Goal: Task Accomplishment & Management: Use online tool/utility

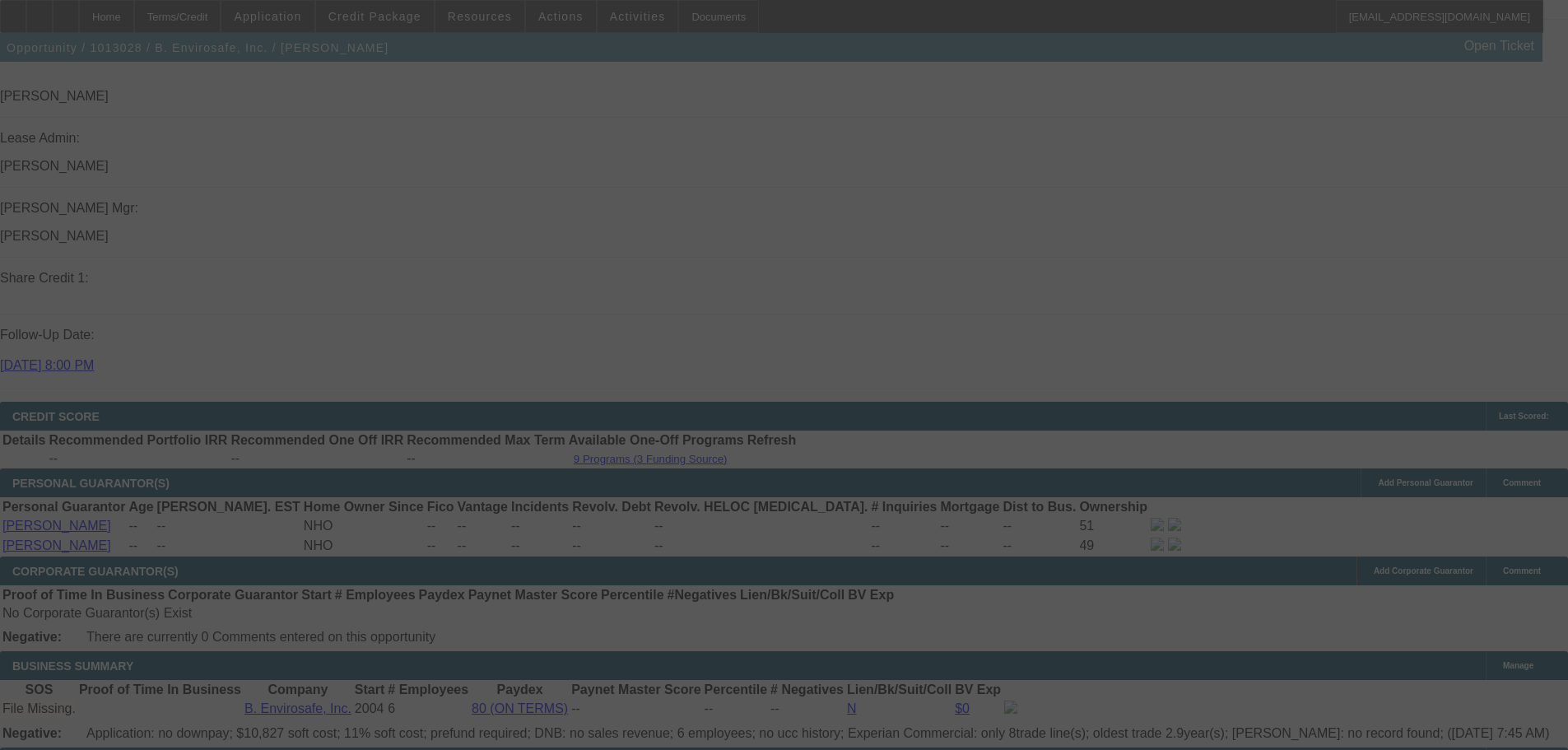
scroll to position [2143, 0]
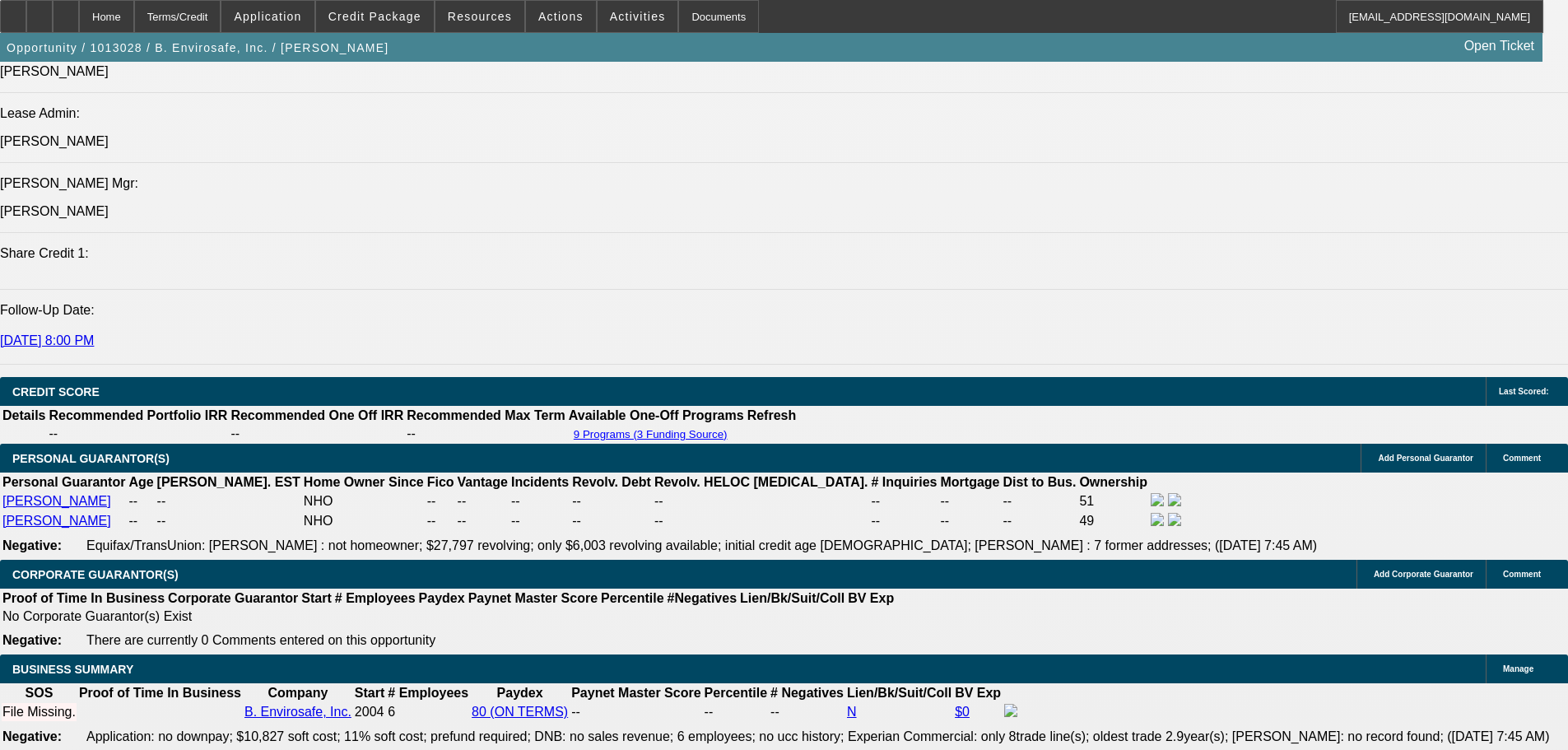
select select "0"
select select "6"
select select "0"
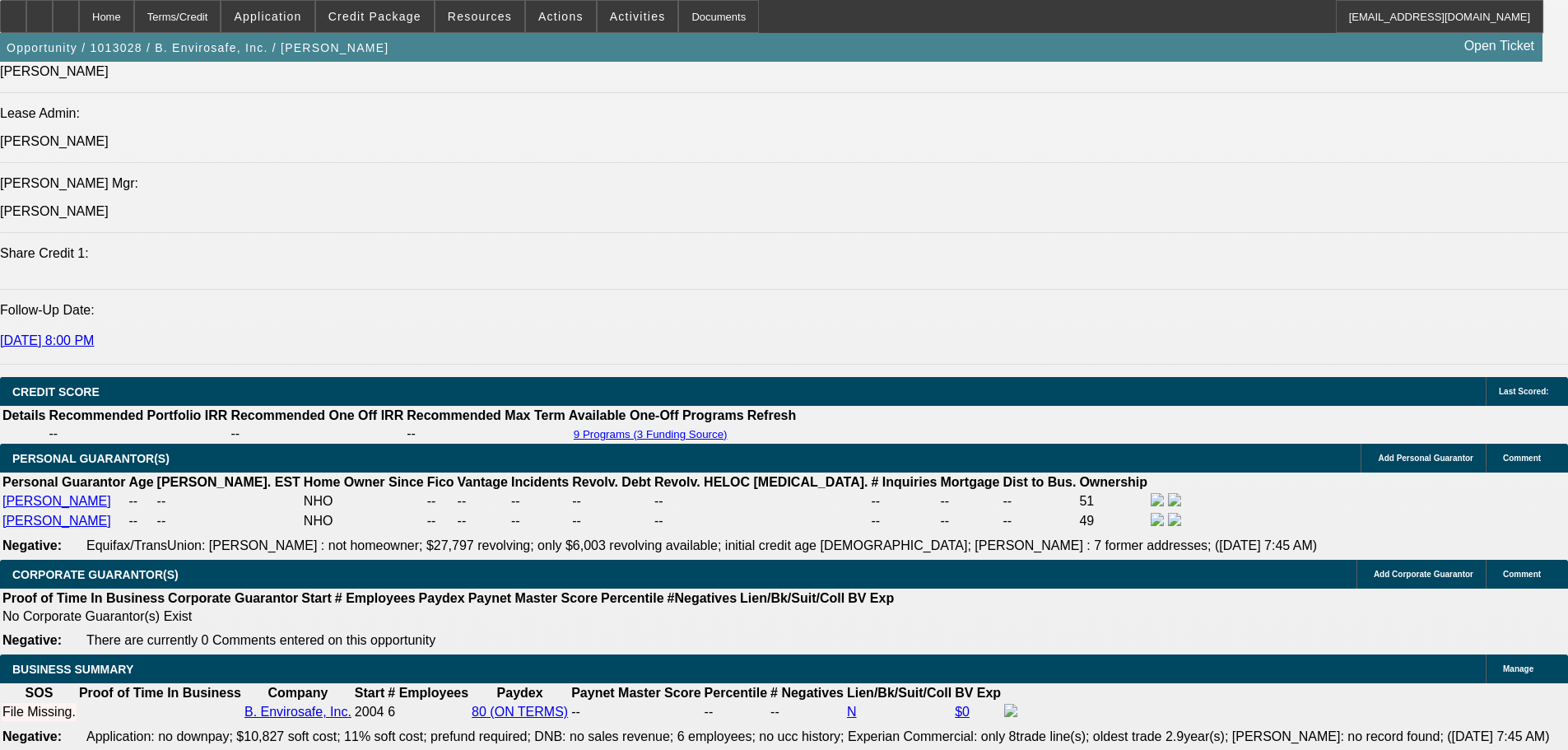
select select "2"
select select "0"
select select "6"
select select "0"
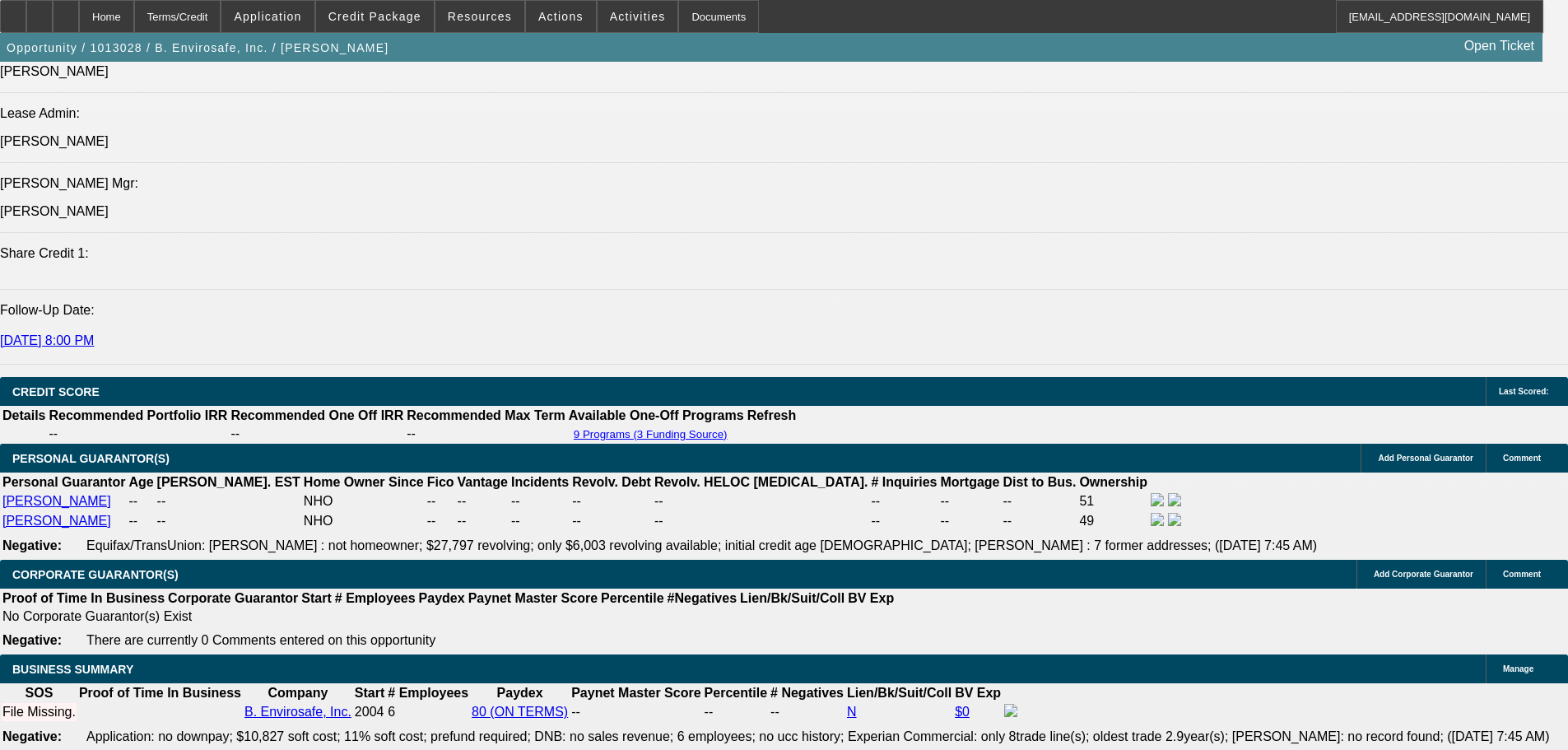
select select "2"
select select "0"
select select "6"
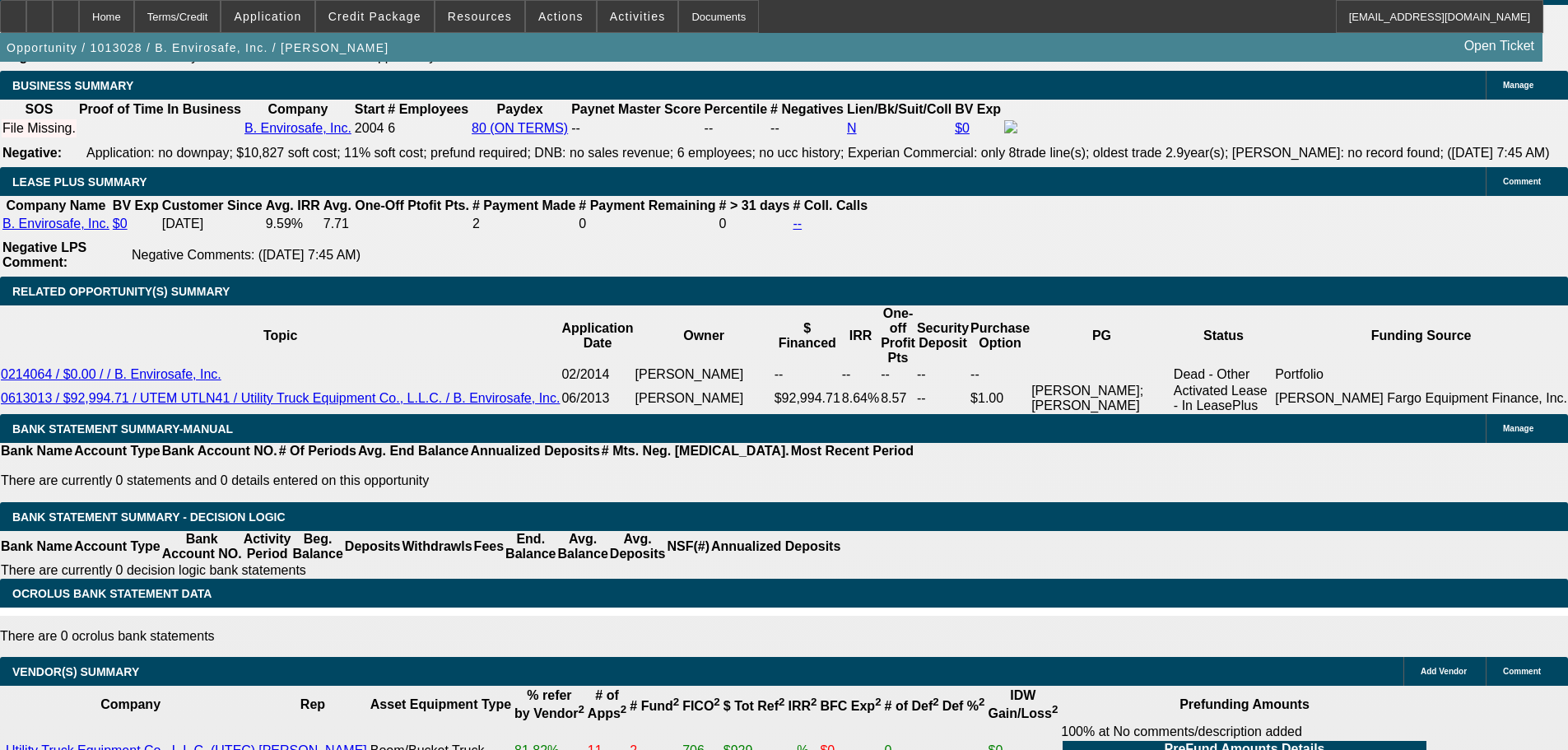
scroll to position [2481, 0]
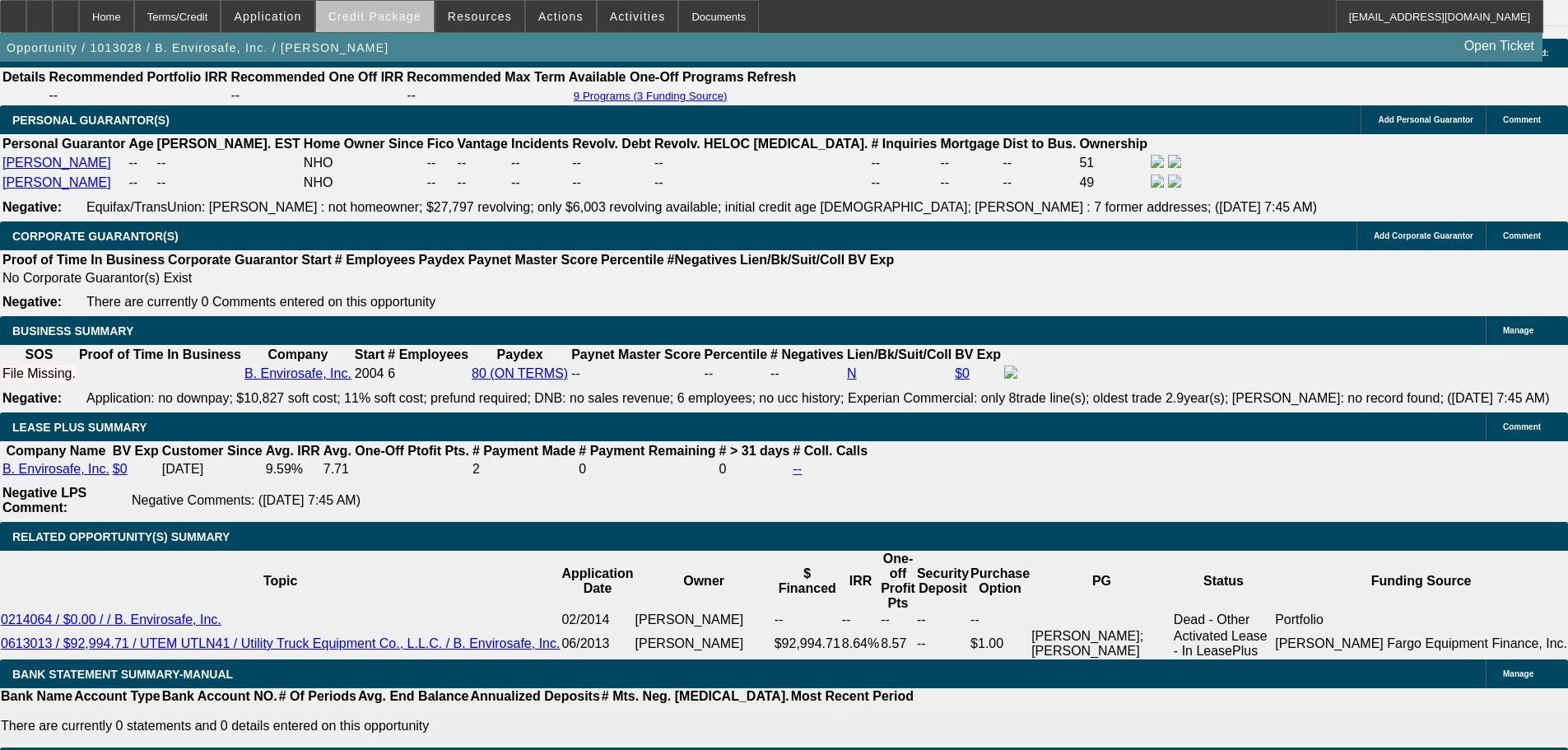
click at [410, 28] on span at bounding box center [375, 17] width 117 height 40
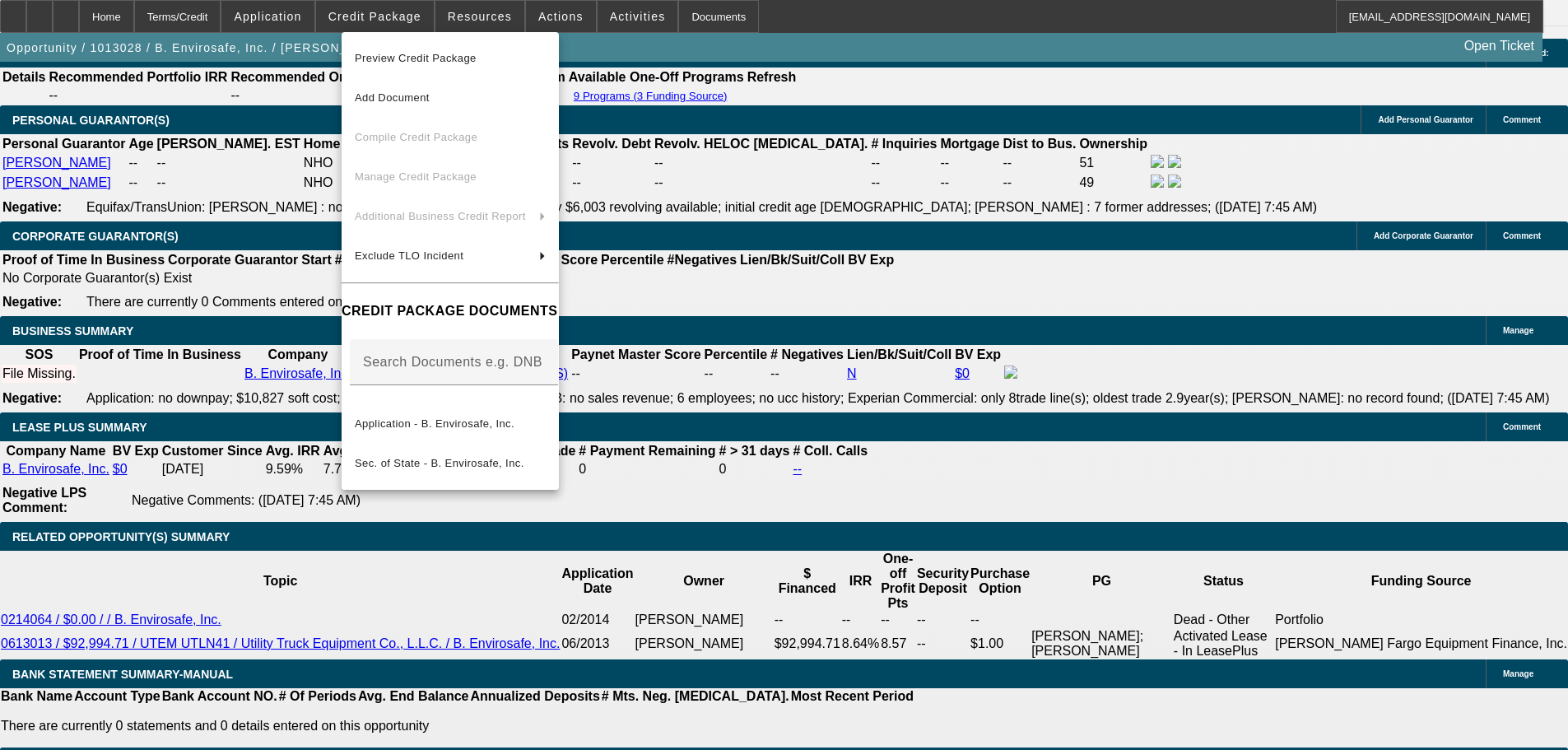
click at [546, 62] on span "Preview Credit Package" at bounding box center [450, 59] width 191 height 20
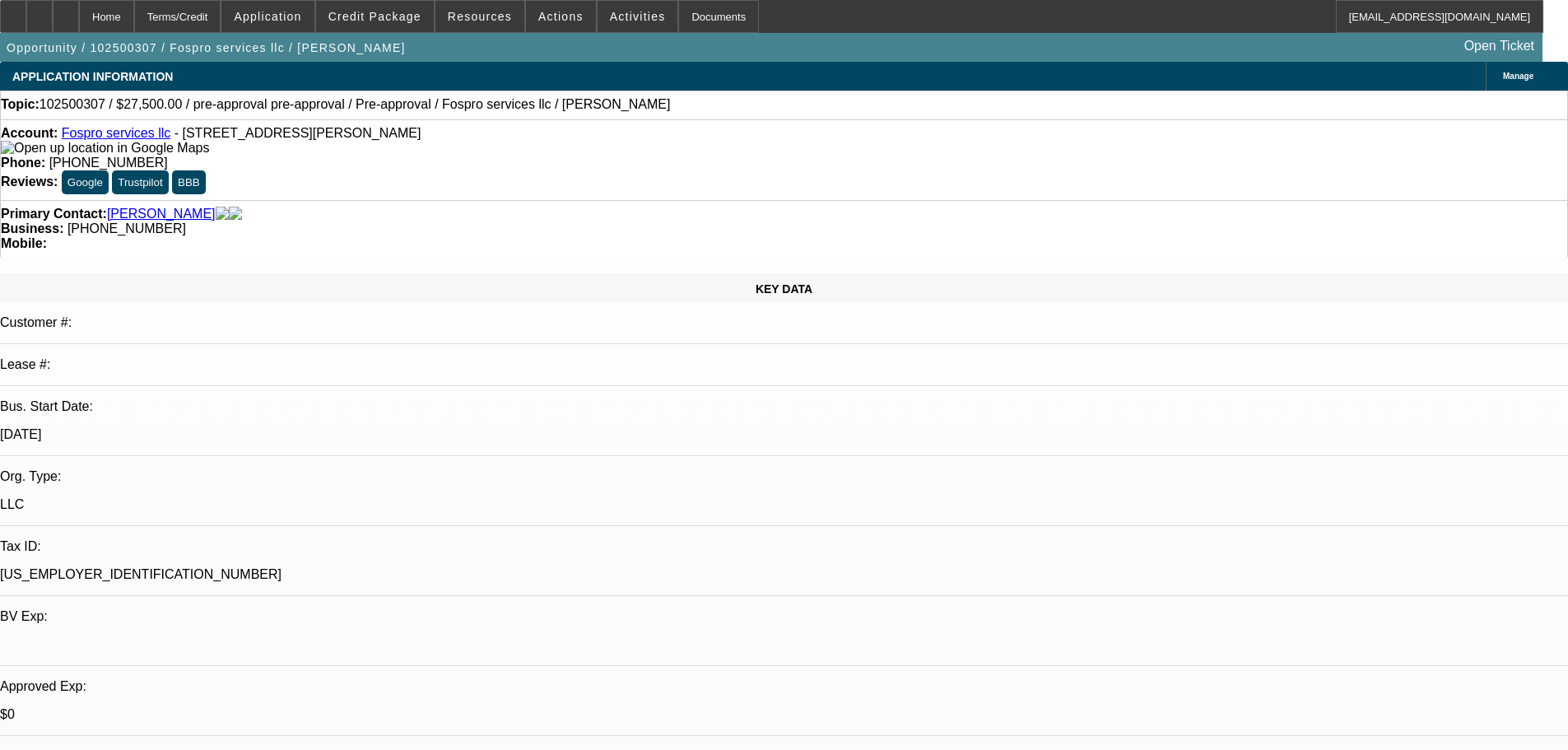
select select "0"
select select "2"
select select "0"
select select "6"
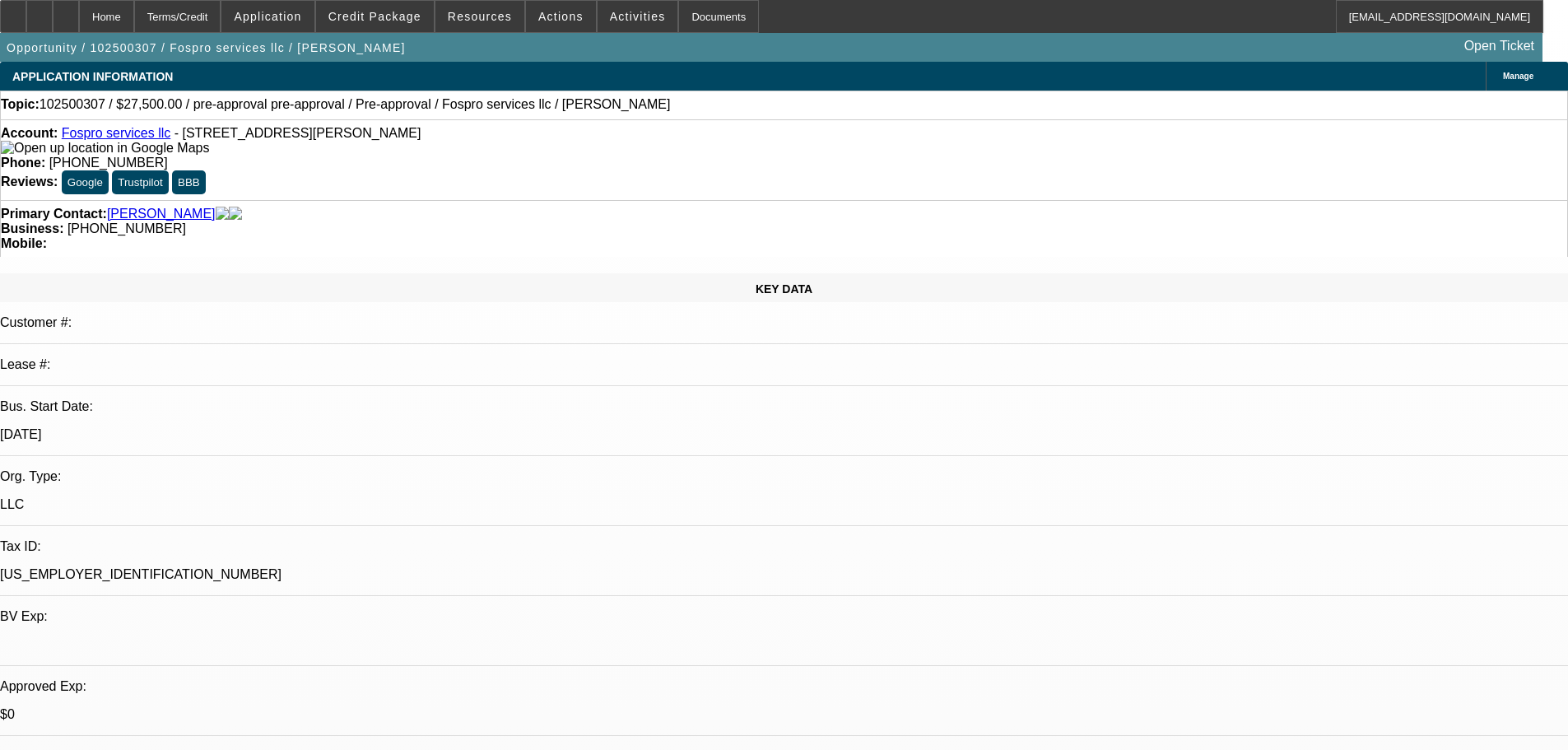
select select "0"
select select "2"
select select "0.1"
select select "4"
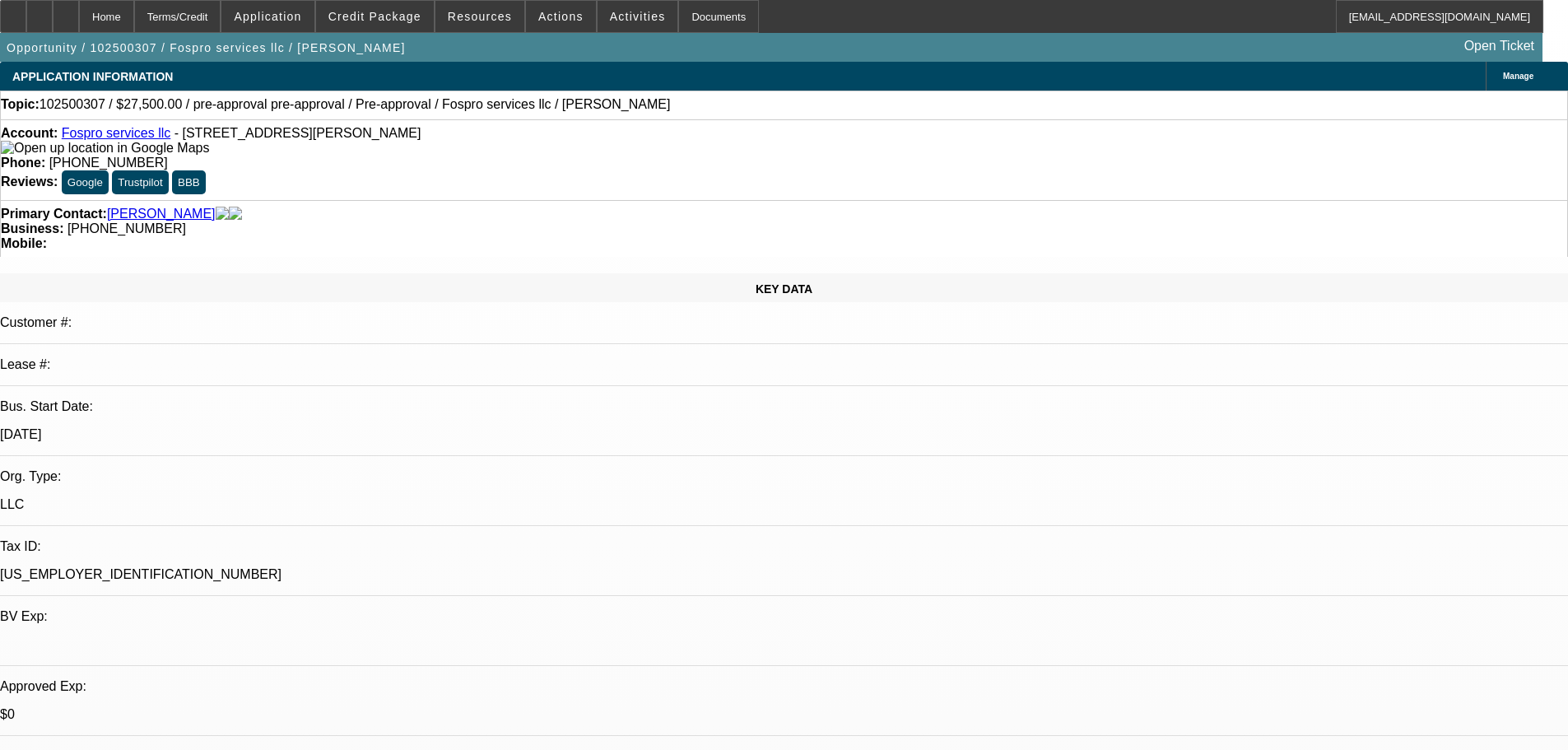
select select "0"
select select "2"
select select "0"
select select "6"
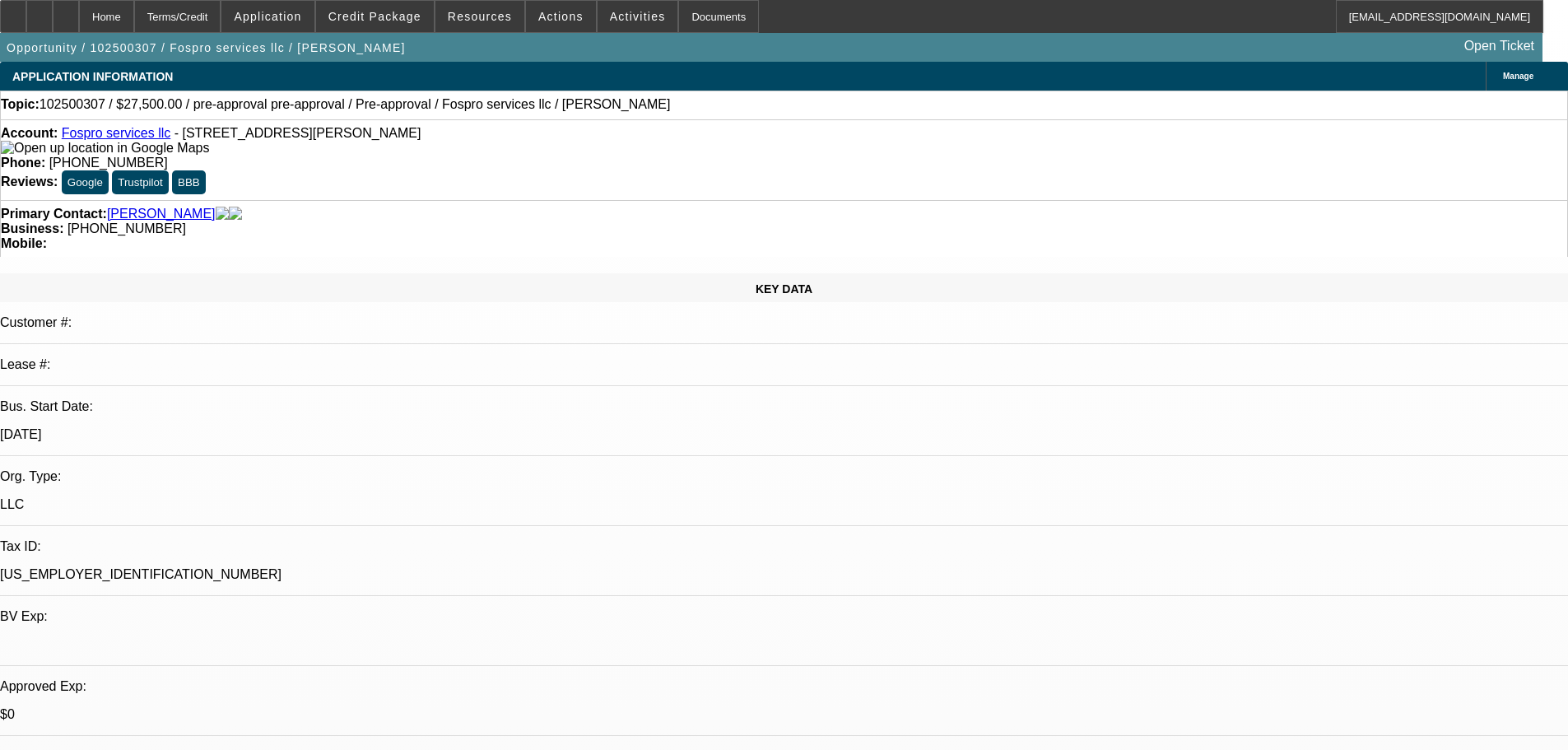
select select "0"
select select "2"
select select "0.1"
select select "4"
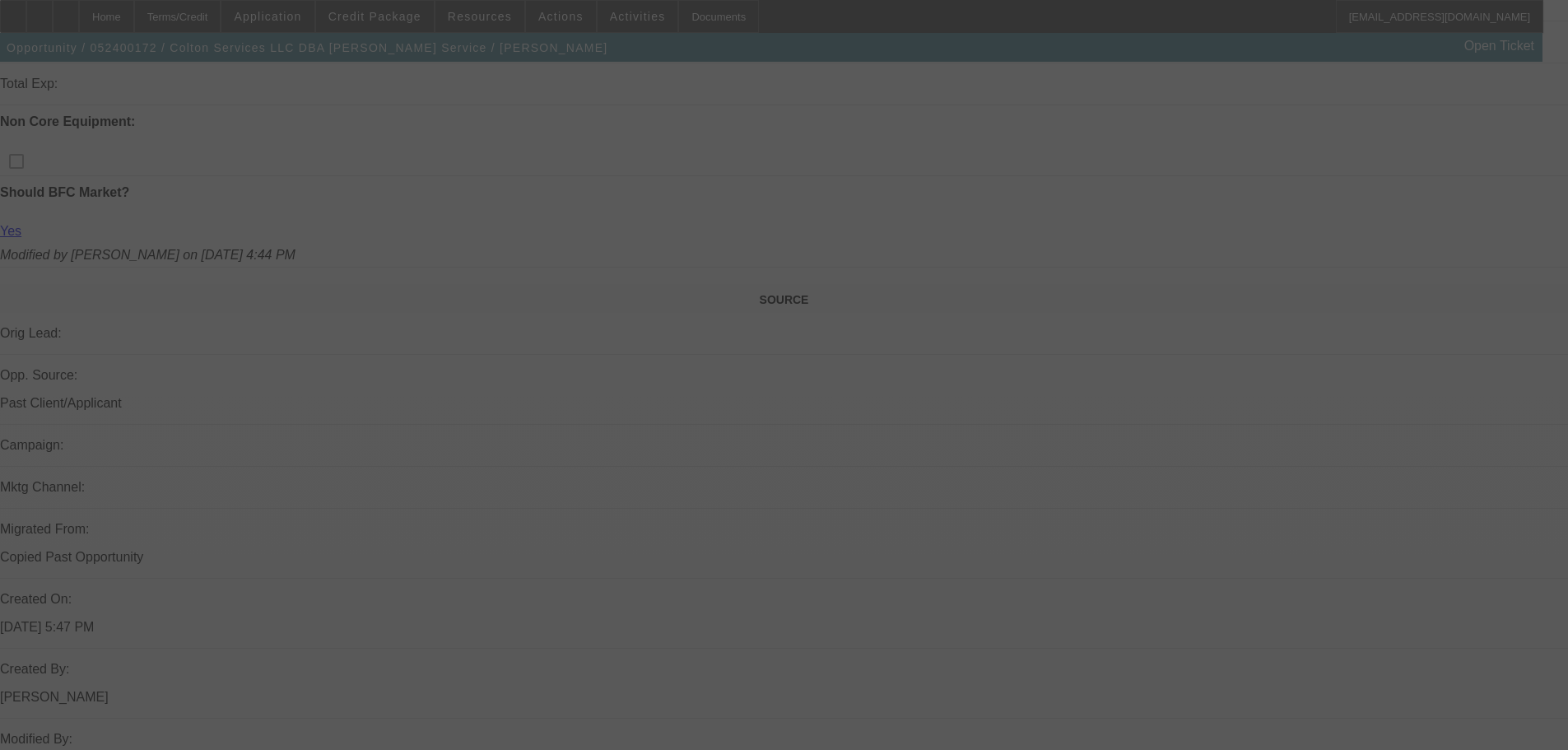
scroll to position [329, 0]
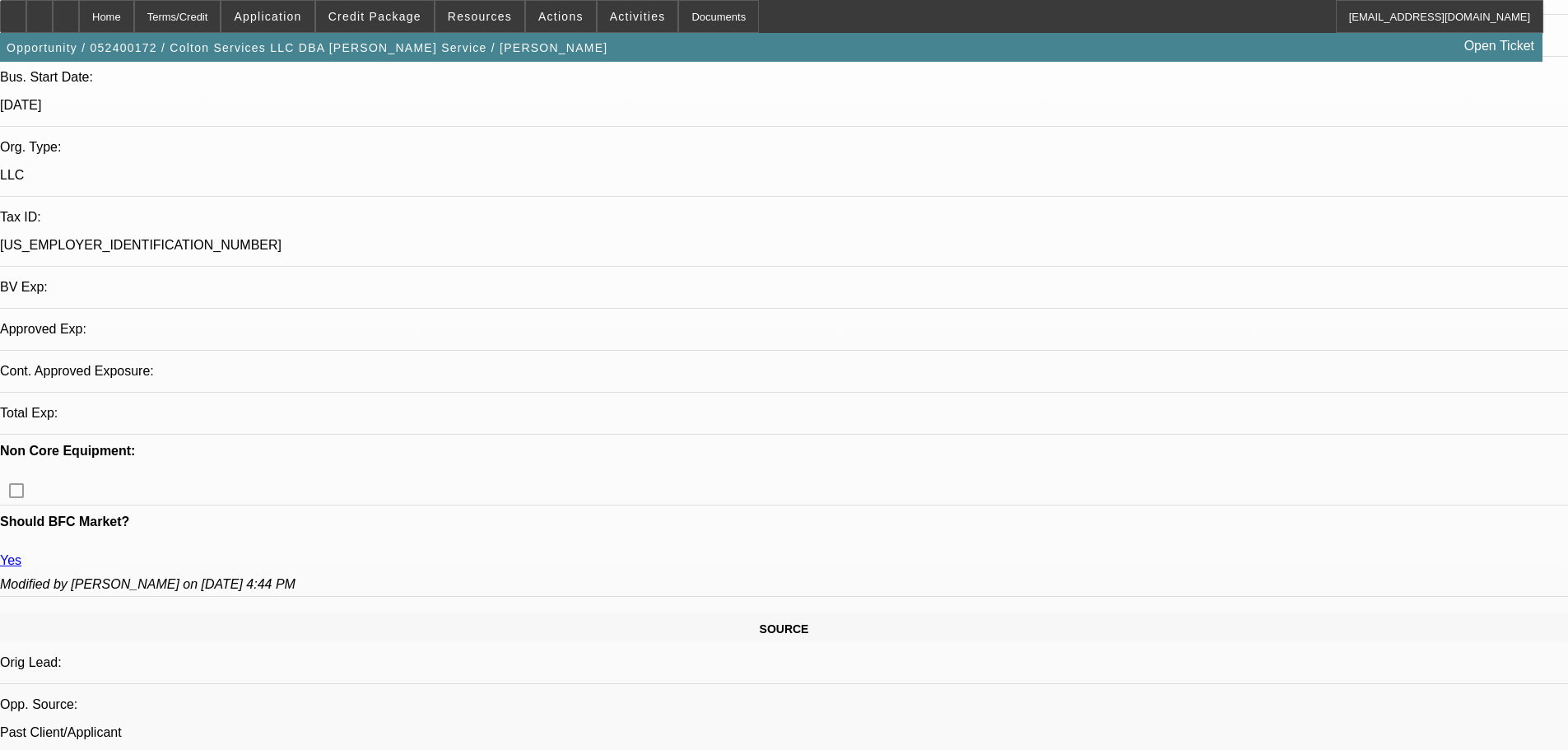
select select "0"
select select "0.1"
select select "4"
select select "0"
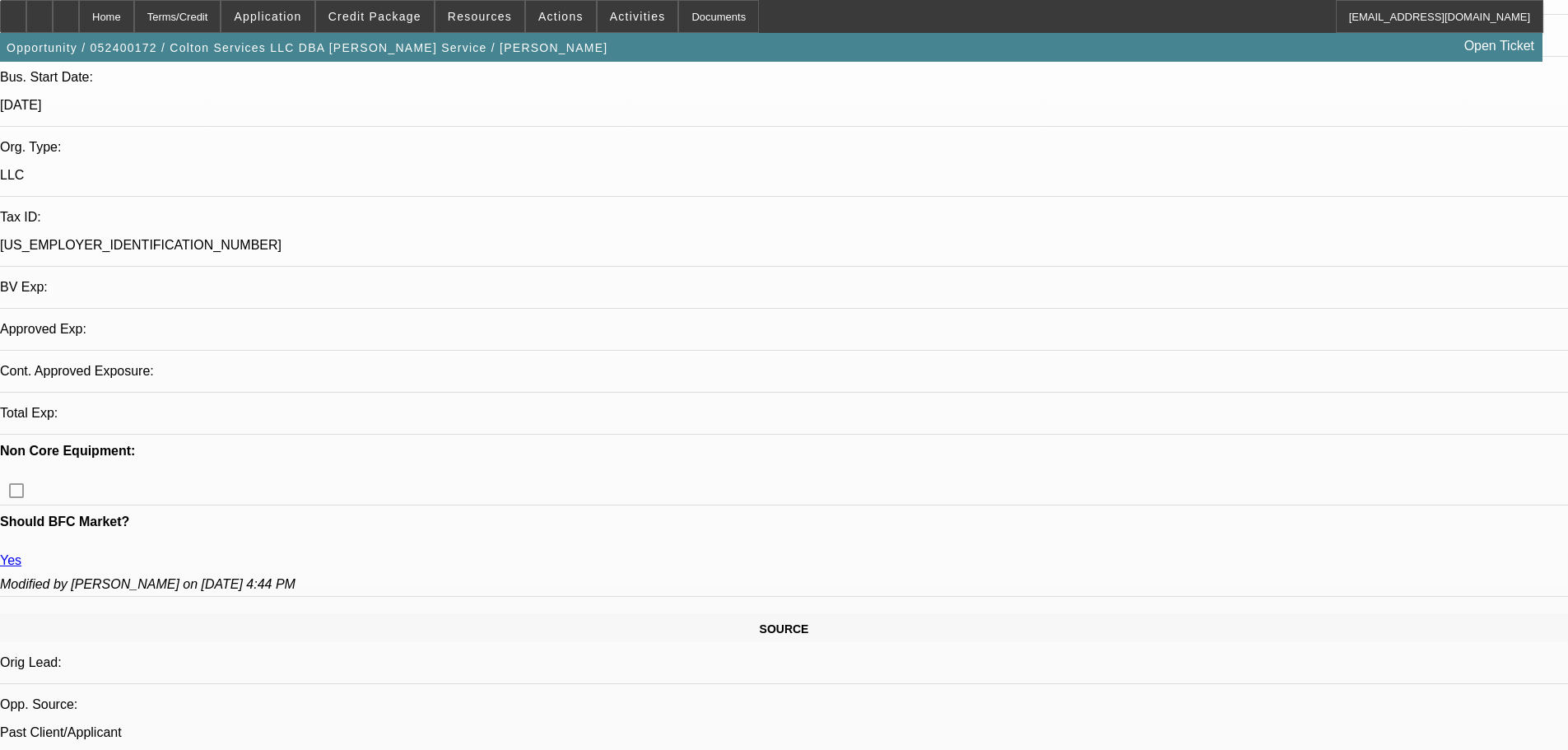
select select "0"
select select "0.1"
select select "4"
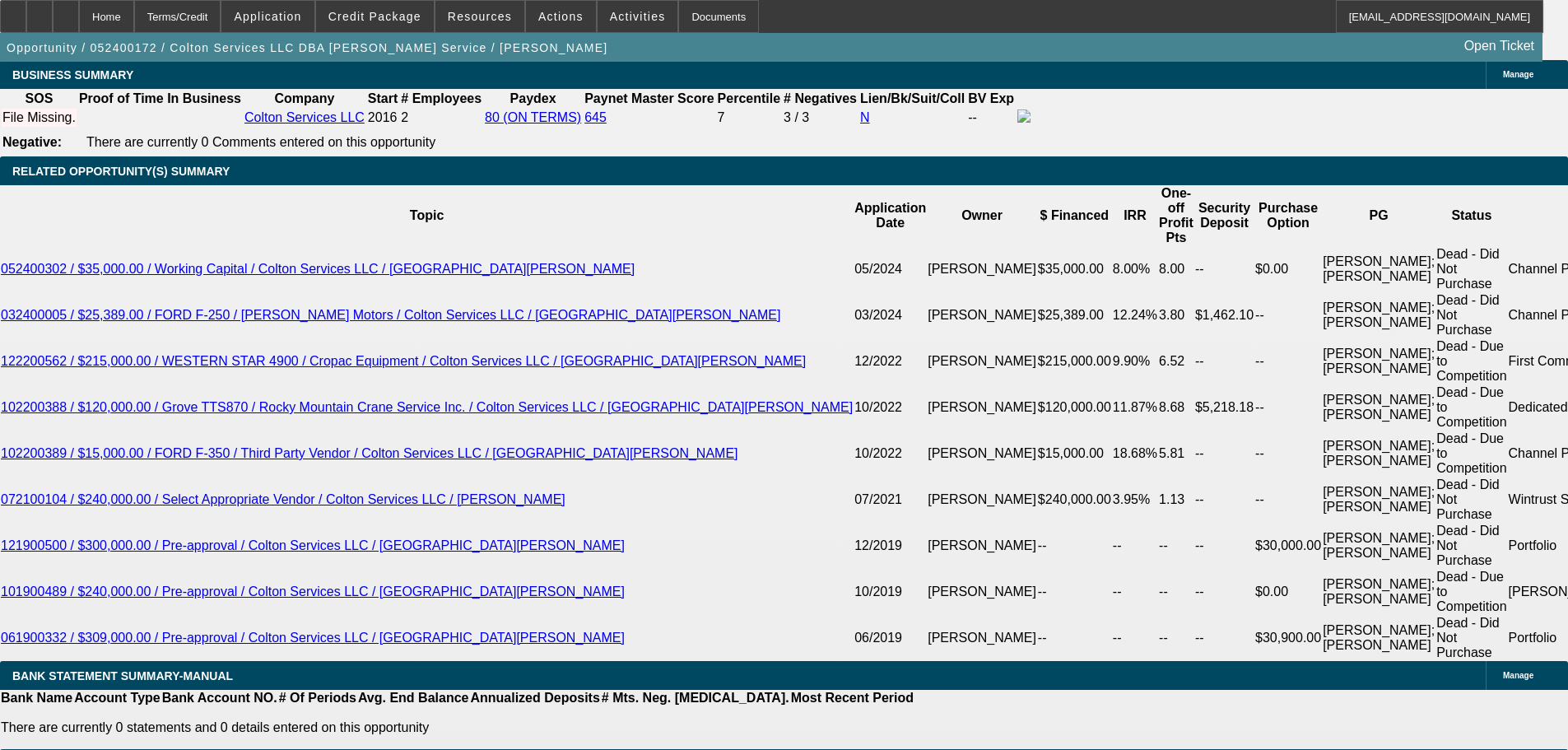
scroll to position [3047, 0]
